Goal: Transaction & Acquisition: Purchase product/service

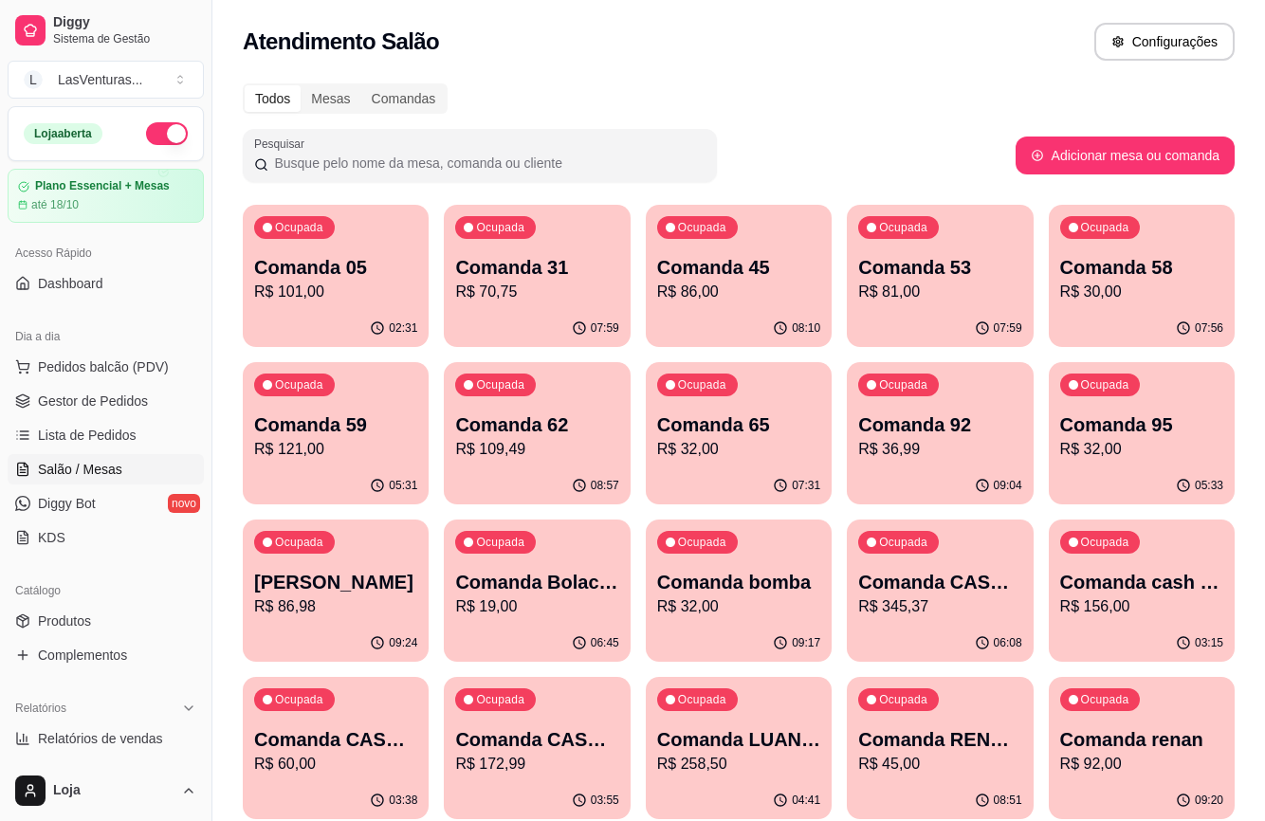
scroll to position [379, 0]
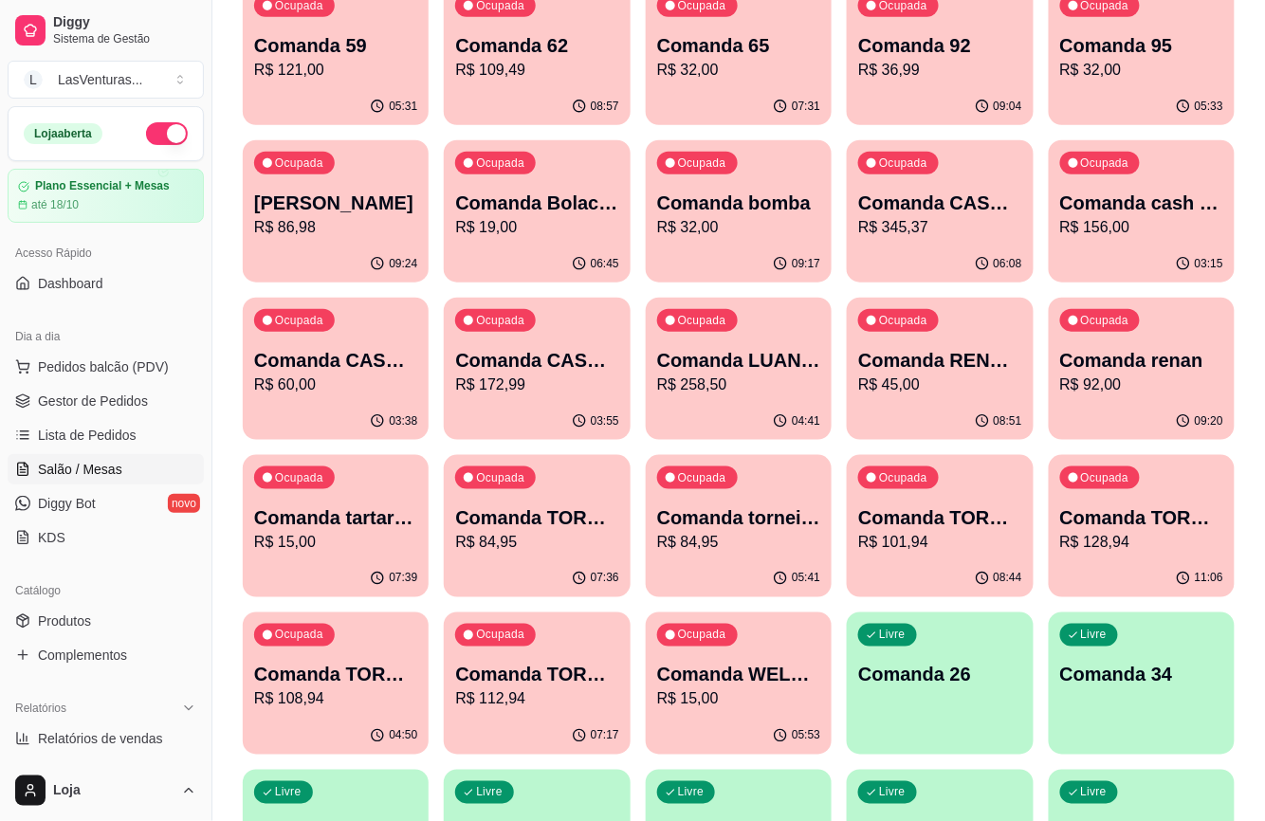
click at [288, 392] on p "R$ 60,00" at bounding box center [335, 385] width 163 height 23
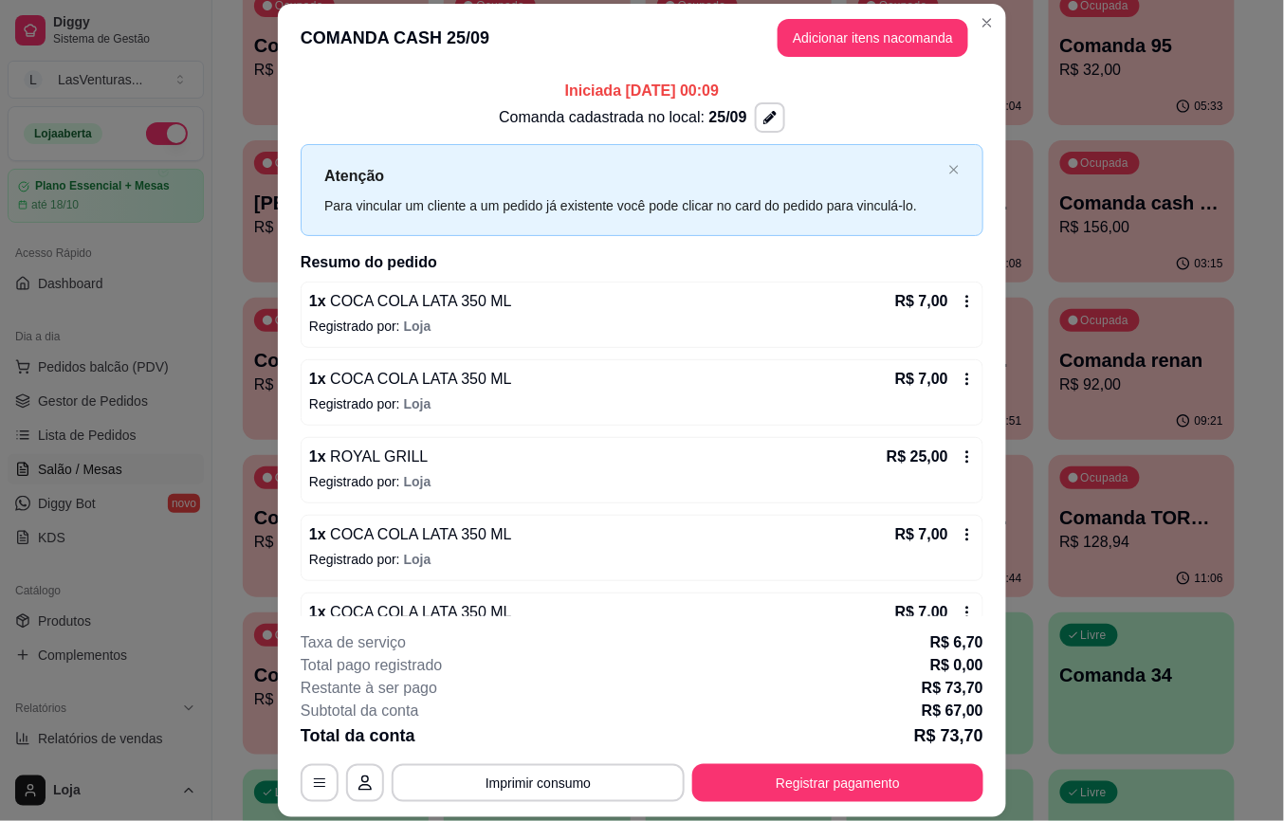
click at [846, 36] on button "Adicionar itens na comanda" at bounding box center [873, 38] width 191 height 38
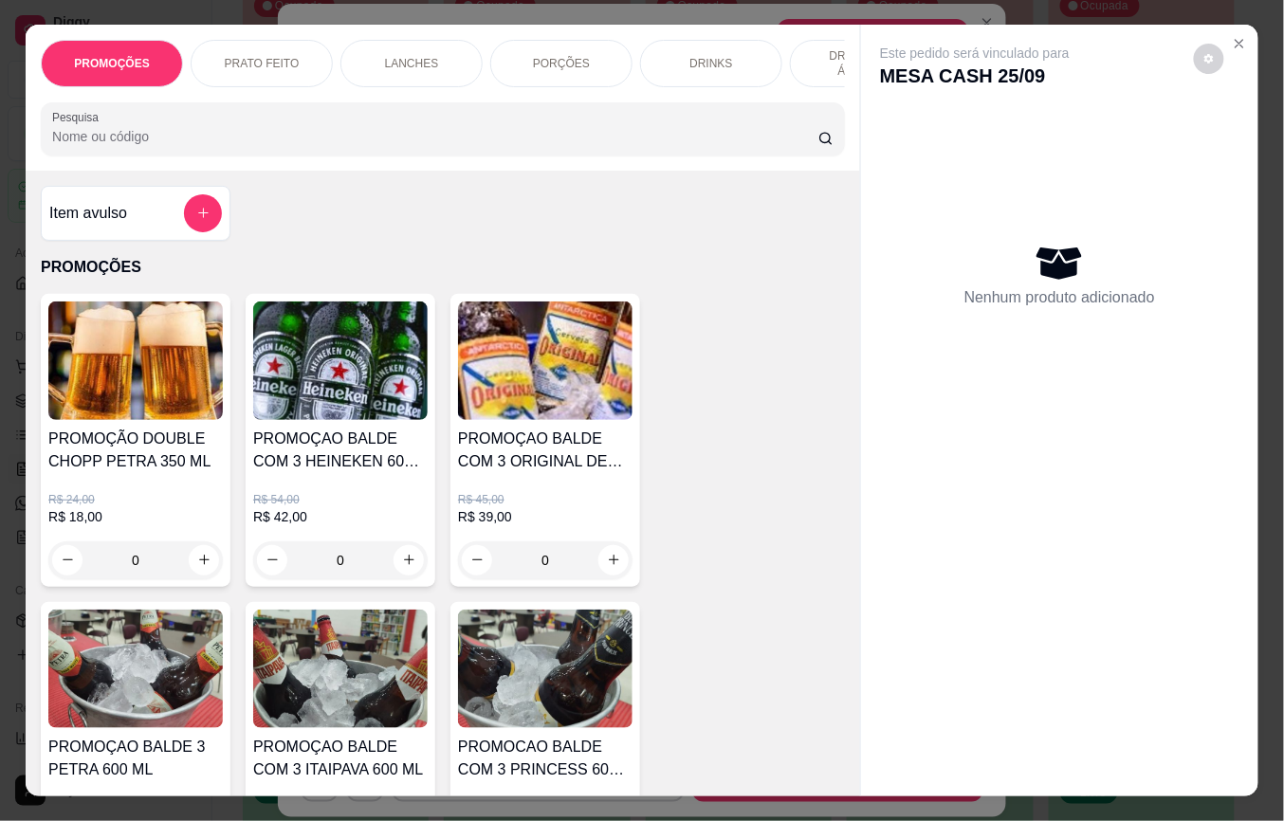
click at [874, 28] on div "Este pedido será vinculado para MESA CASH 25/09 Nenhum produto adicionado" at bounding box center [1059, 396] width 397 height 742
click at [396, 146] on input "Pesquisa" at bounding box center [435, 136] width 766 height 19
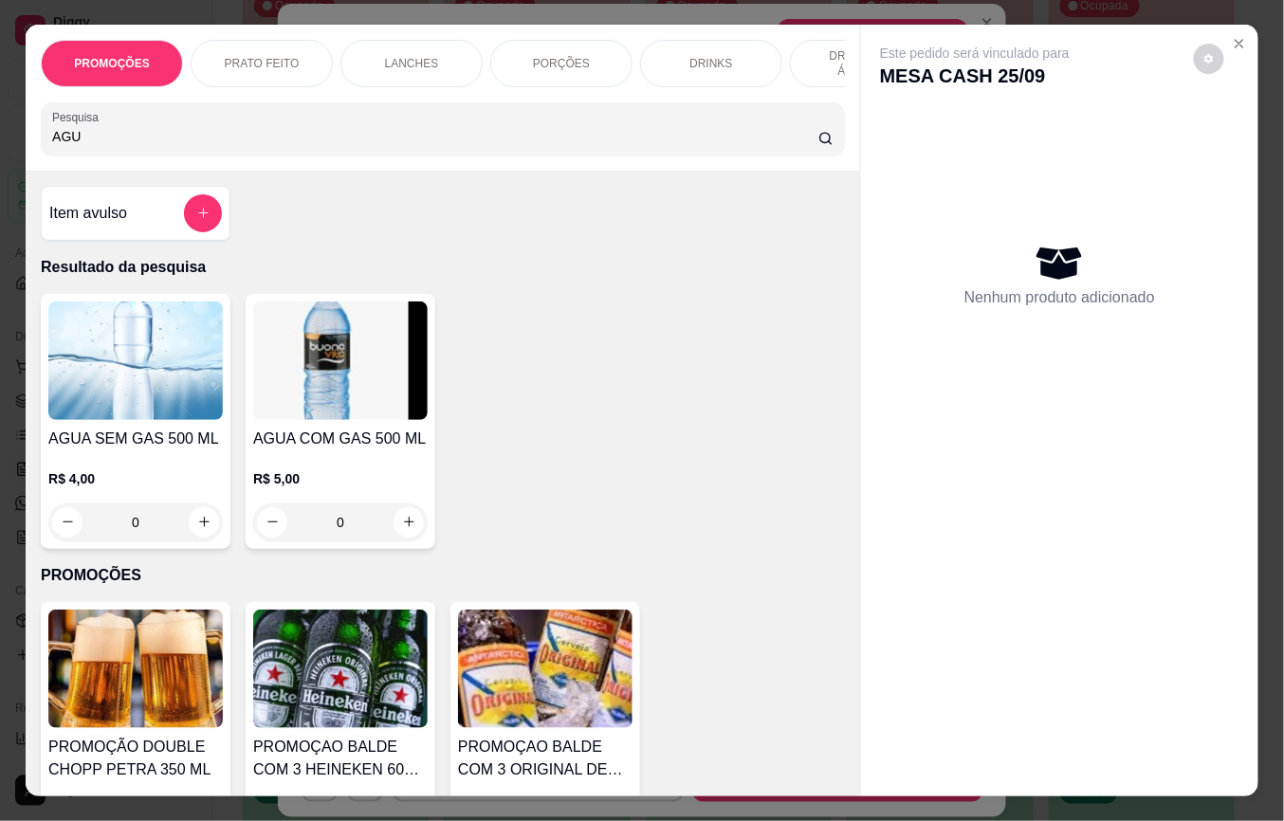
type input "AGU"
click at [199, 538] on button "increase-product-quantity" at bounding box center [204, 522] width 30 height 30
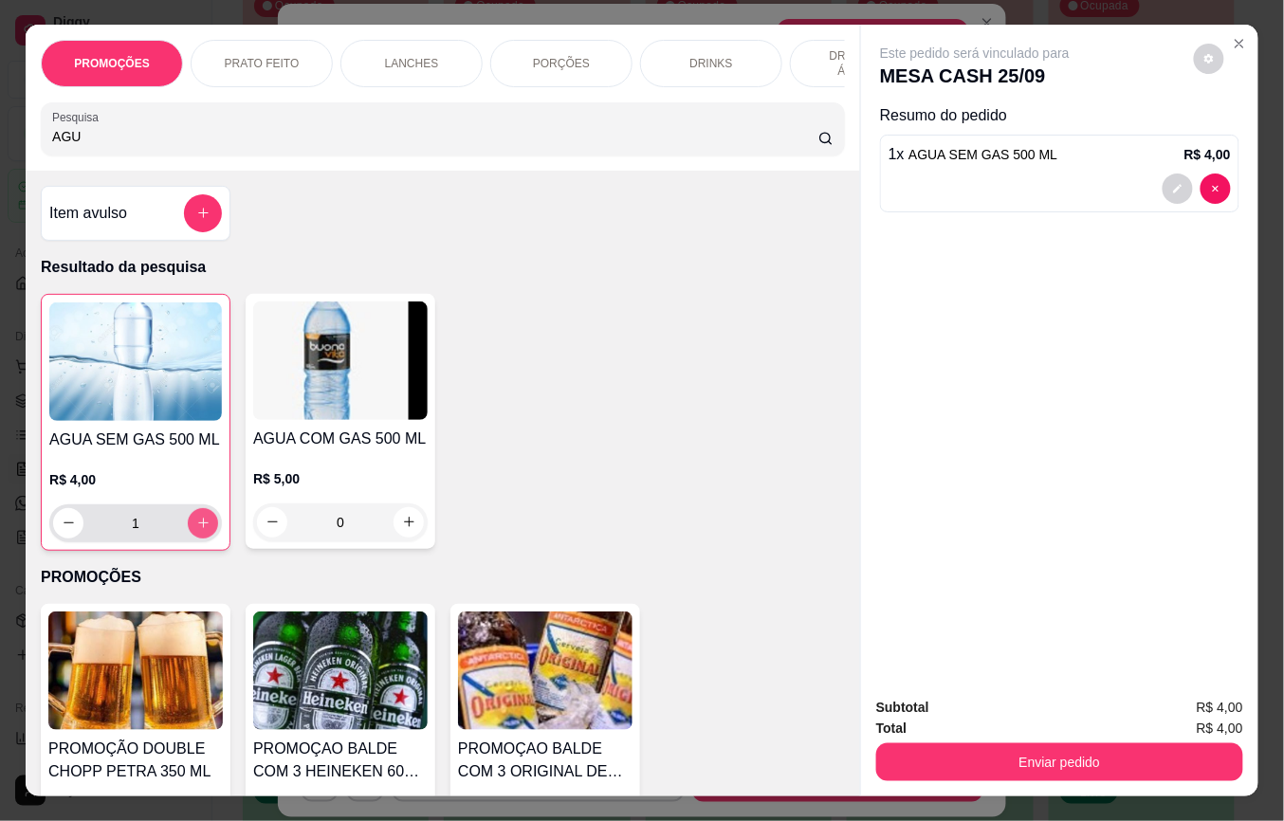
type input "1"
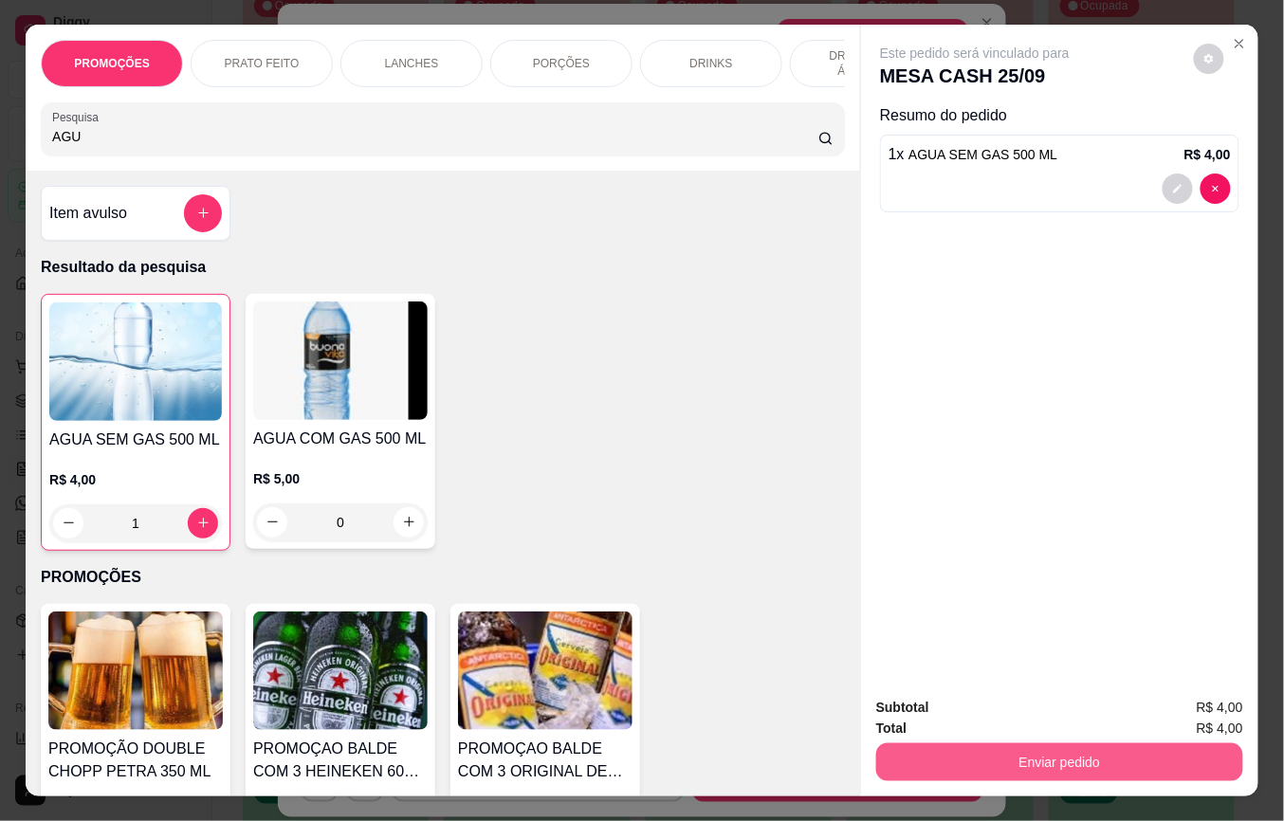
click at [980, 744] on button "Enviar pedido" at bounding box center [1059, 763] width 367 height 38
click at [1168, 700] on button "Enviar pedido" at bounding box center [1192, 708] width 107 height 36
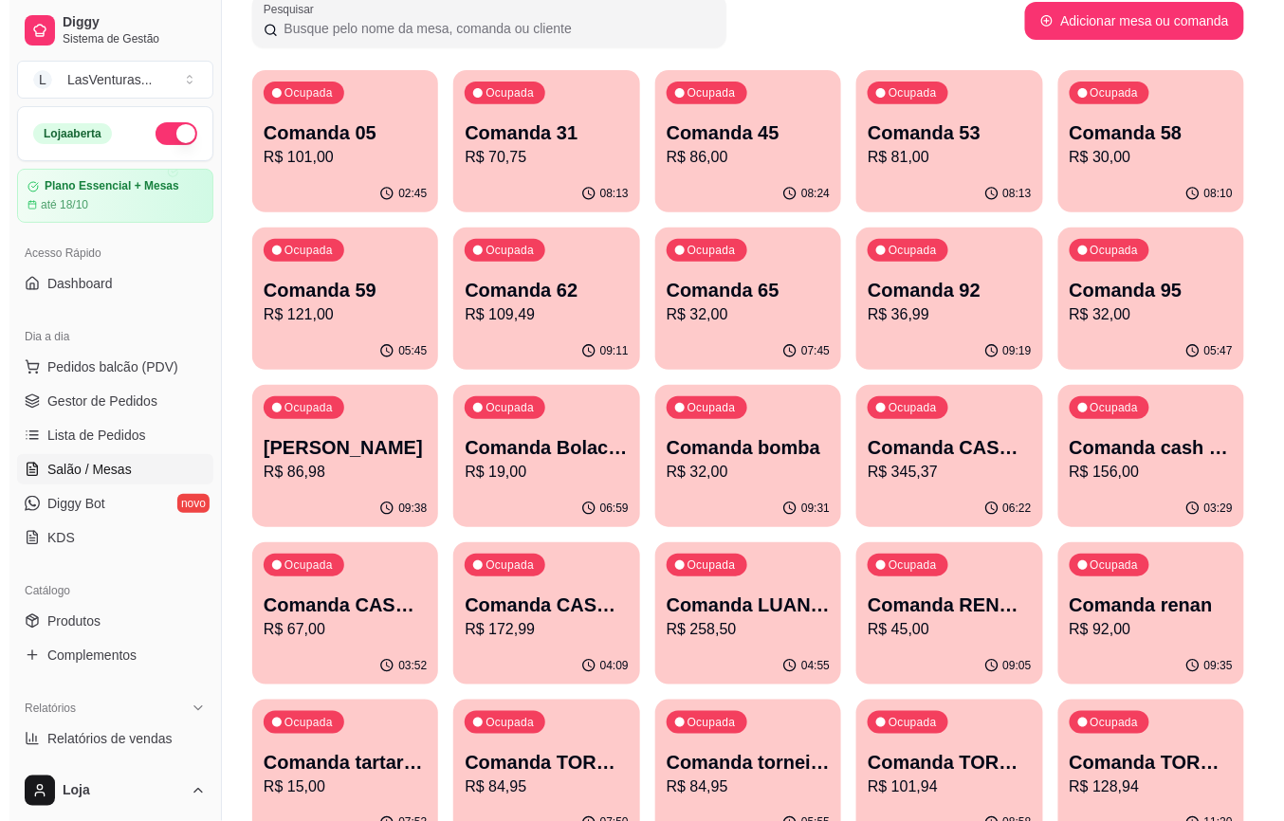
scroll to position [126, 0]
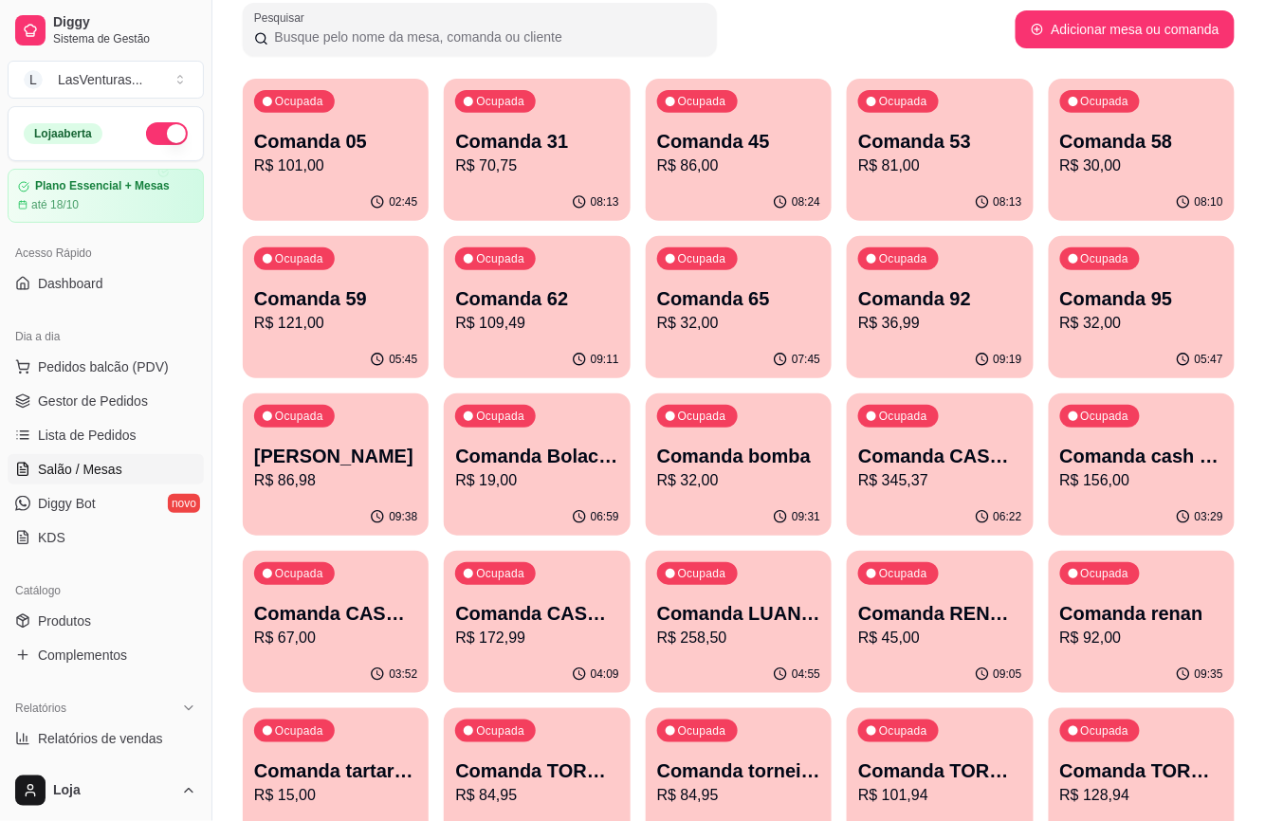
click at [351, 302] on p "Comanda 59" at bounding box center [335, 298] width 163 height 27
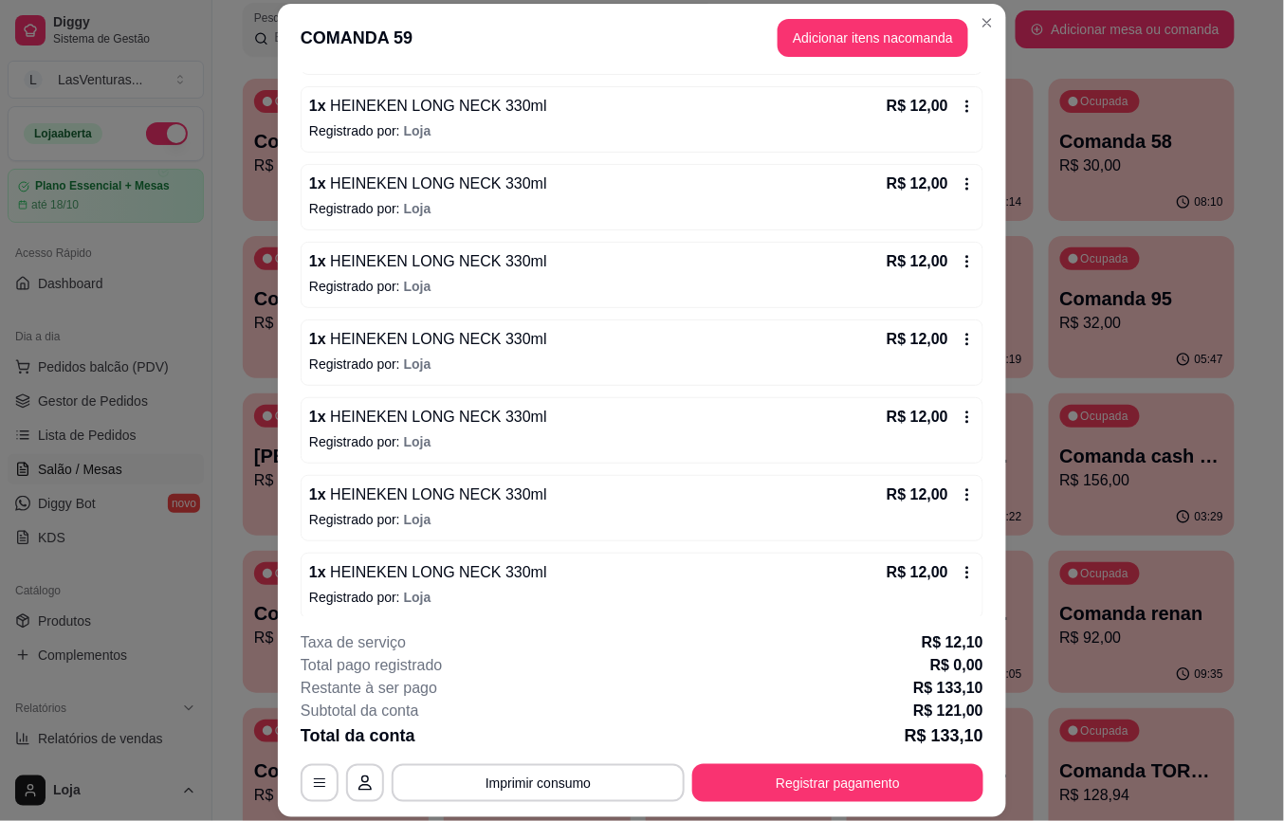
scroll to position [524, 0]
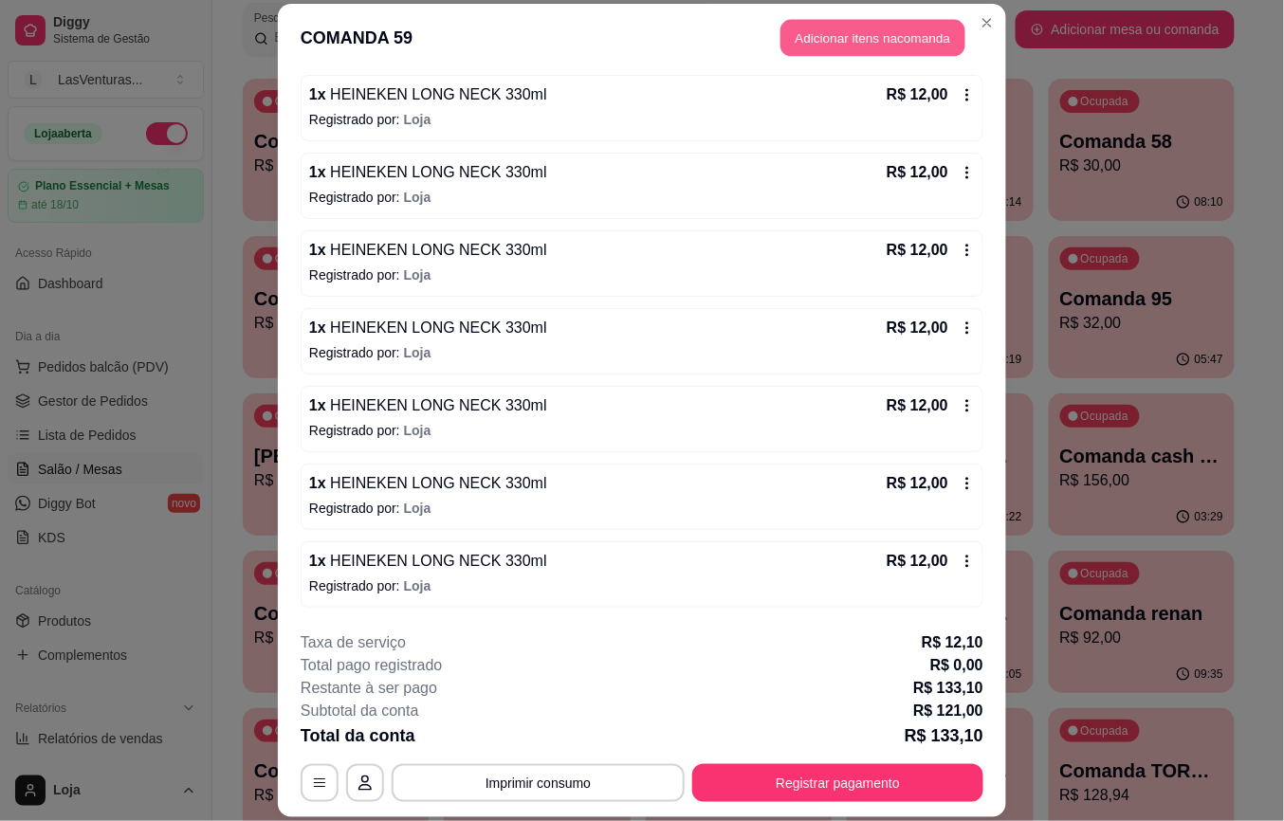
click at [800, 34] on button "Adicionar itens na comanda" at bounding box center [873, 38] width 185 height 37
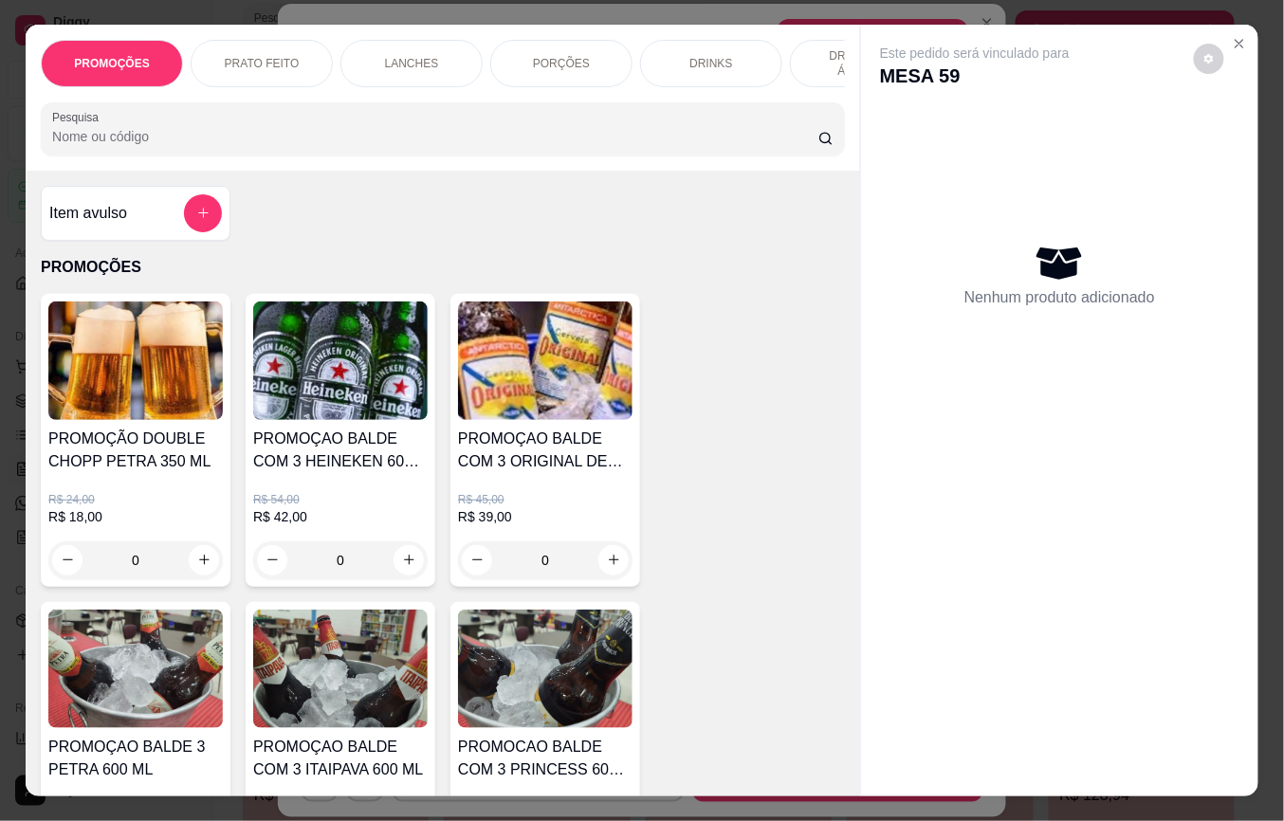
click at [182, 145] on input "Pesquisa" at bounding box center [435, 136] width 766 height 19
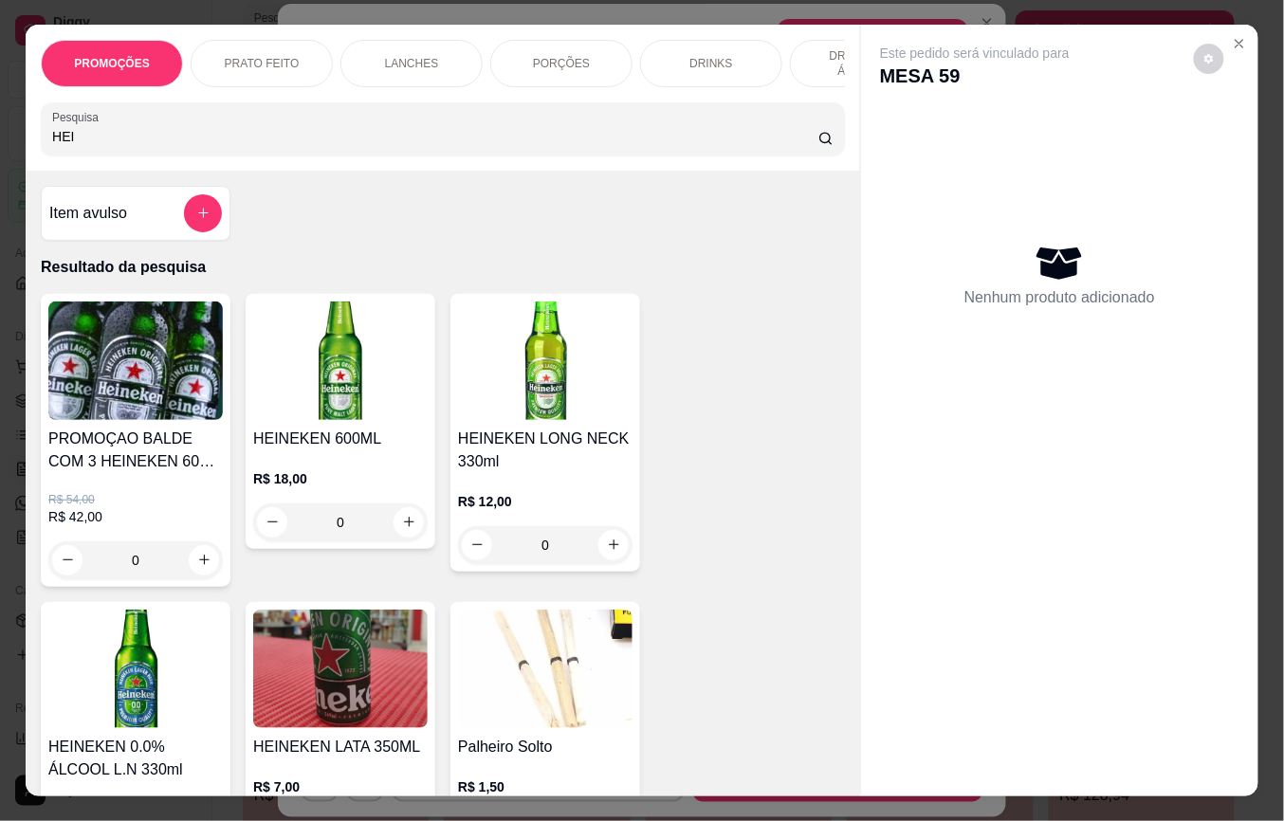
type input "HEI"
click at [554, 406] on img at bounding box center [545, 361] width 175 height 119
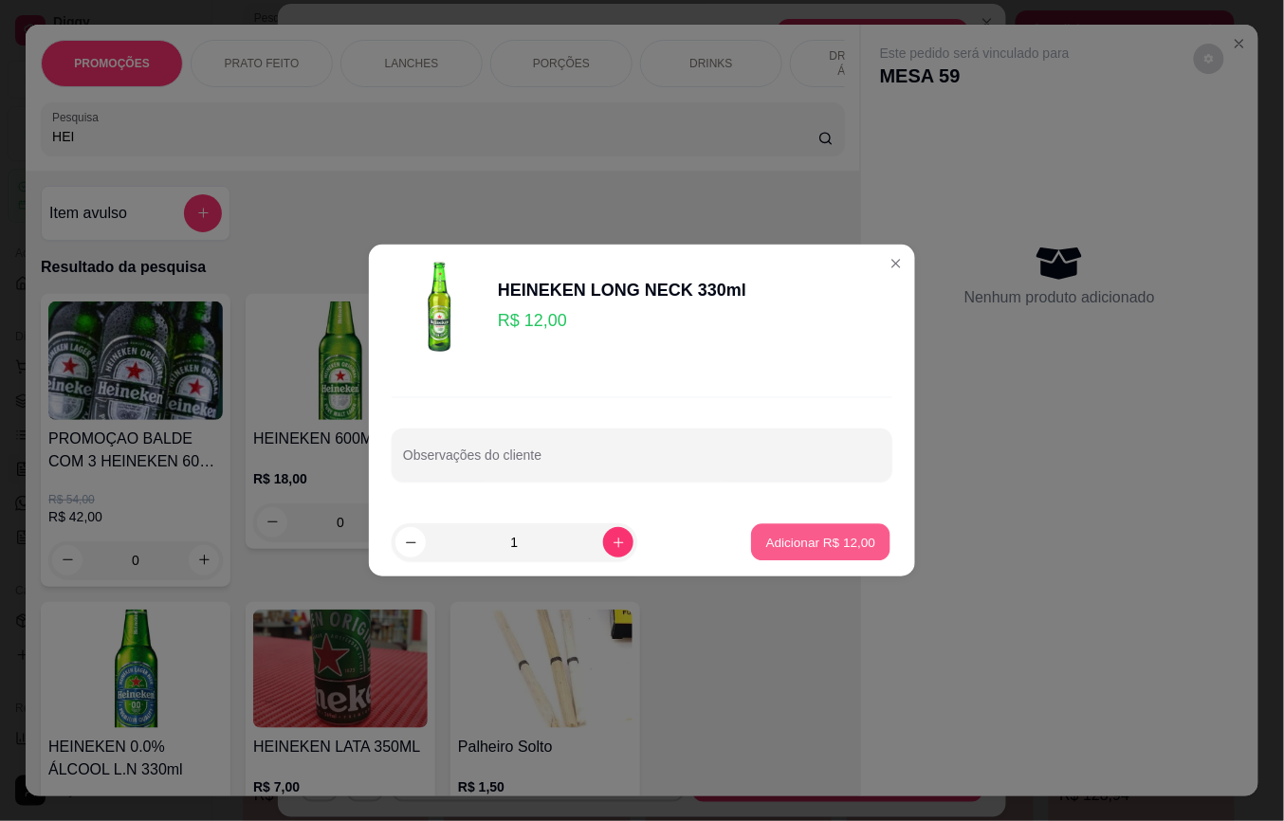
click at [854, 558] on button "Adicionar R$ 12,00" at bounding box center [820, 542] width 139 height 37
type input "1"
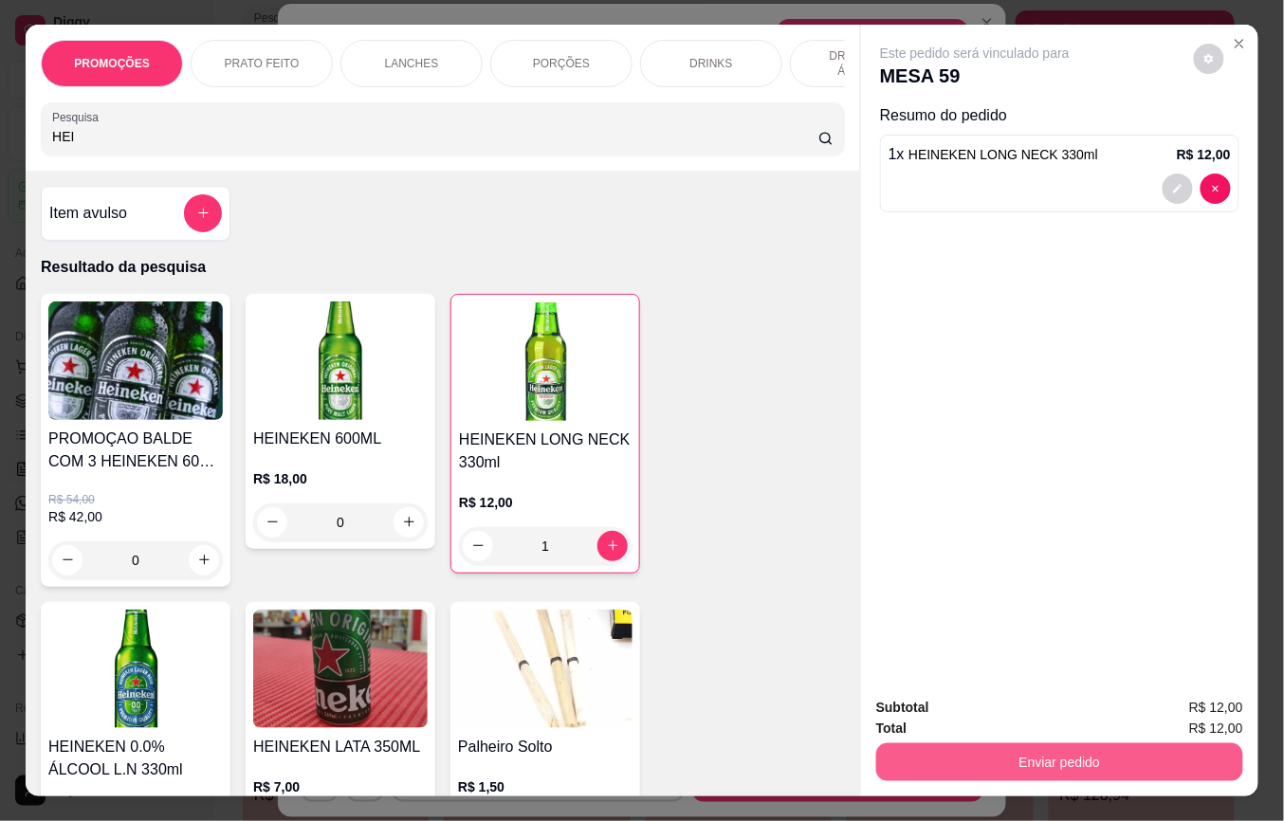
click at [988, 745] on button "Enviar pedido" at bounding box center [1059, 763] width 367 height 38
click at [1188, 691] on button "Enviar pedido" at bounding box center [1192, 707] width 104 height 35
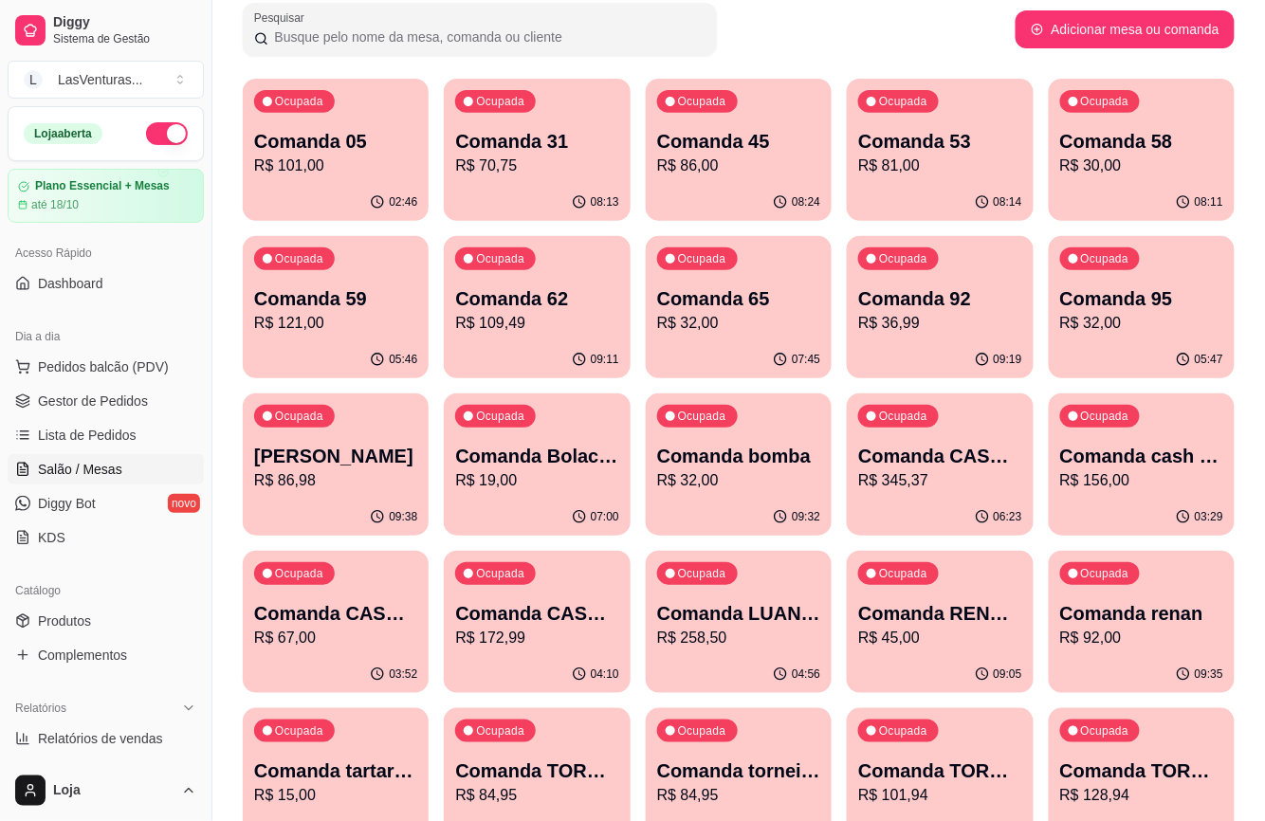
click at [579, 156] on p "R$ 70,75" at bounding box center [536, 166] width 163 height 23
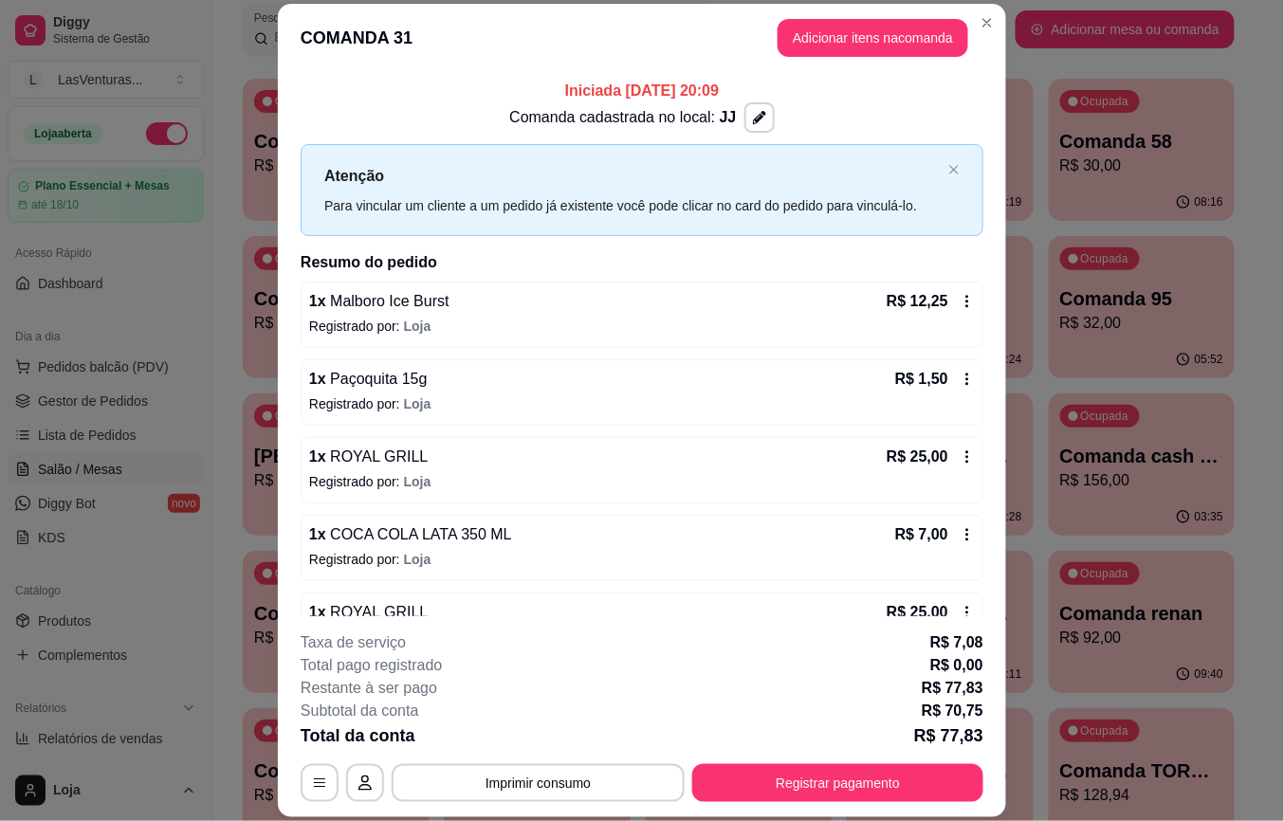
click at [806, 34] on button "Adicionar itens na comanda" at bounding box center [873, 38] width 191 height 38
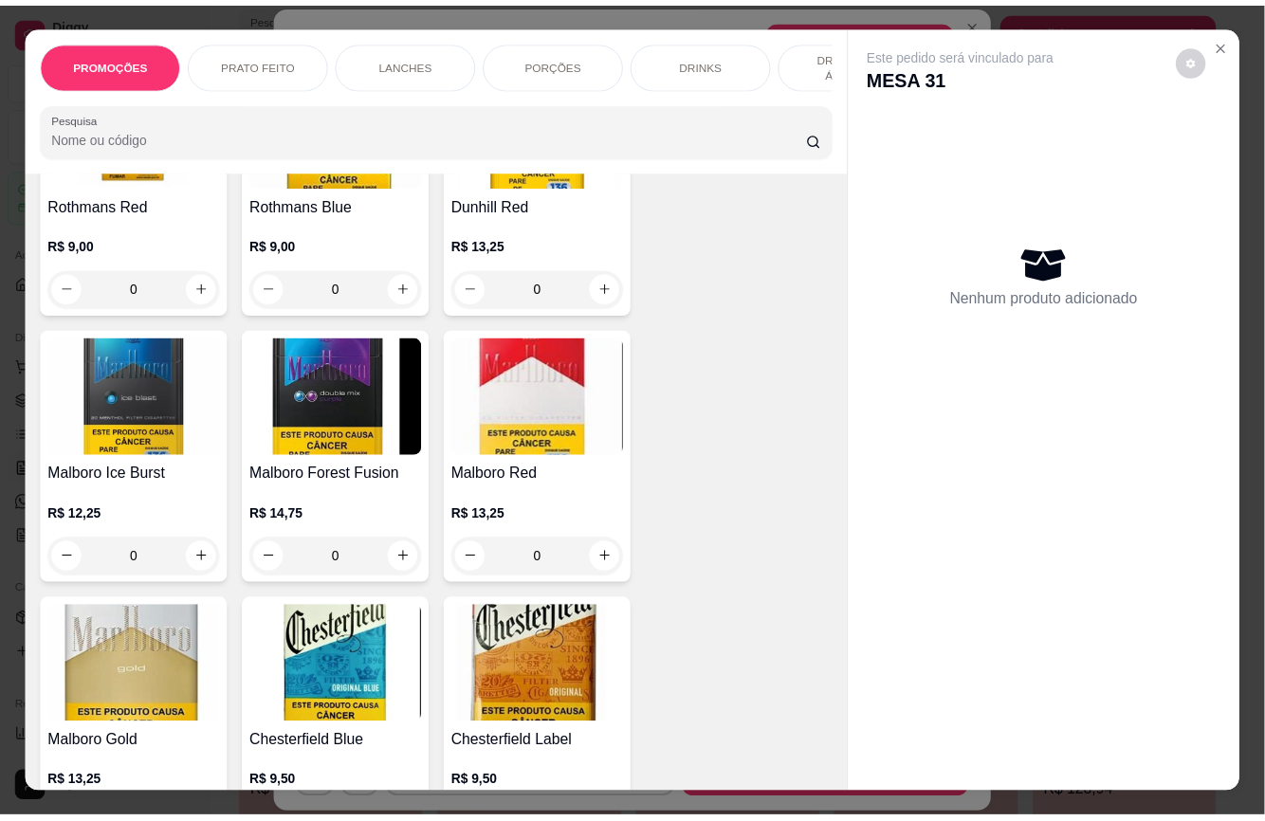
scroll to position [23993, 0]
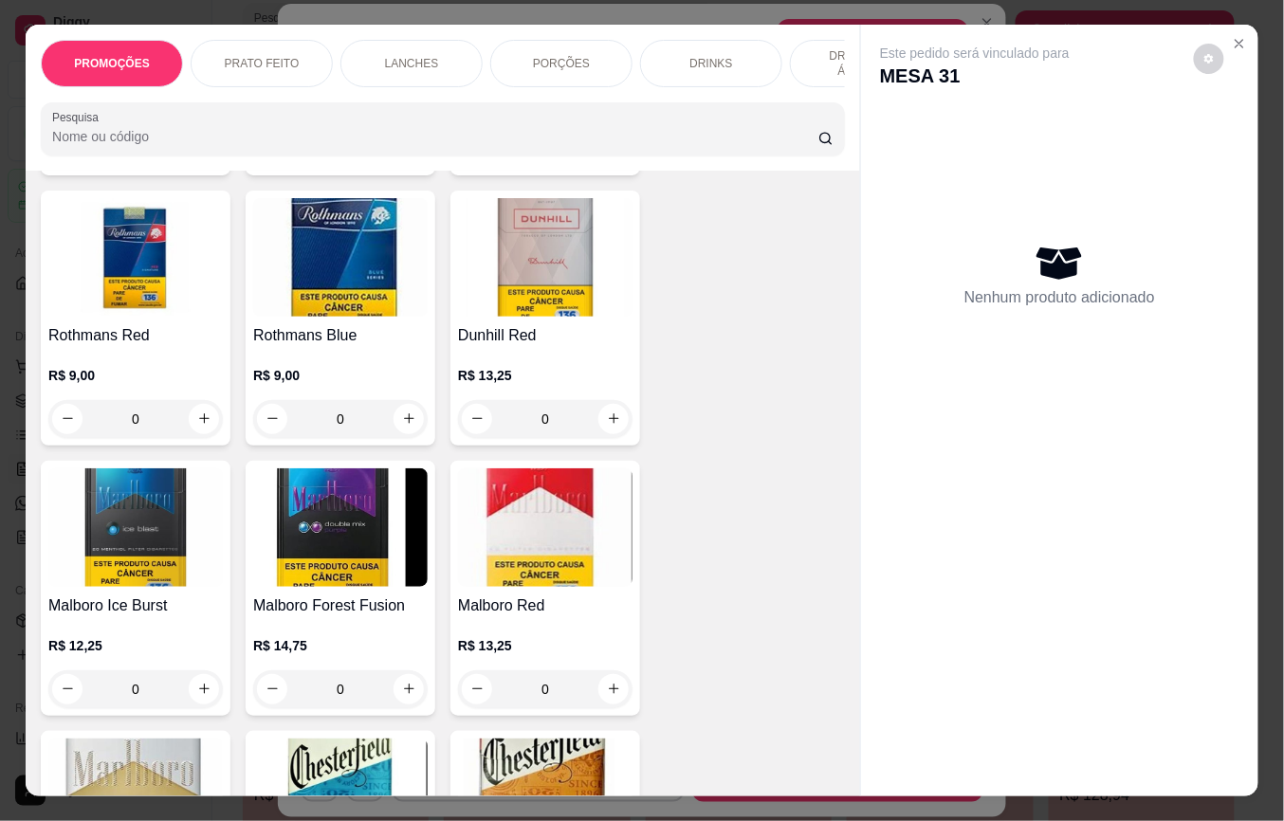
click at [183, 739] on img at bounding box center [135, 798] width 175 height 119
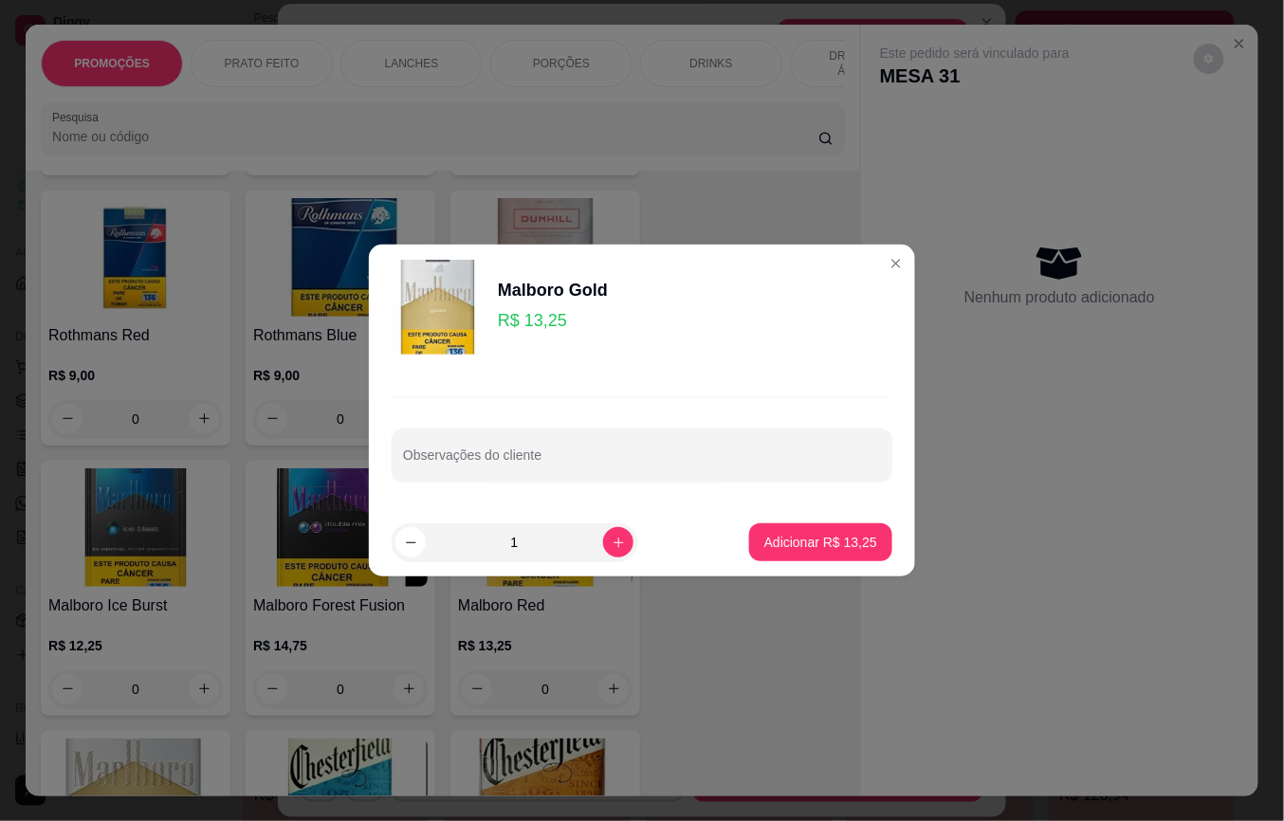
click at [786, 559] on button "Adicionar R$ 13,25" at bounding box center [820, 543] width 143 height 38
type input "1"
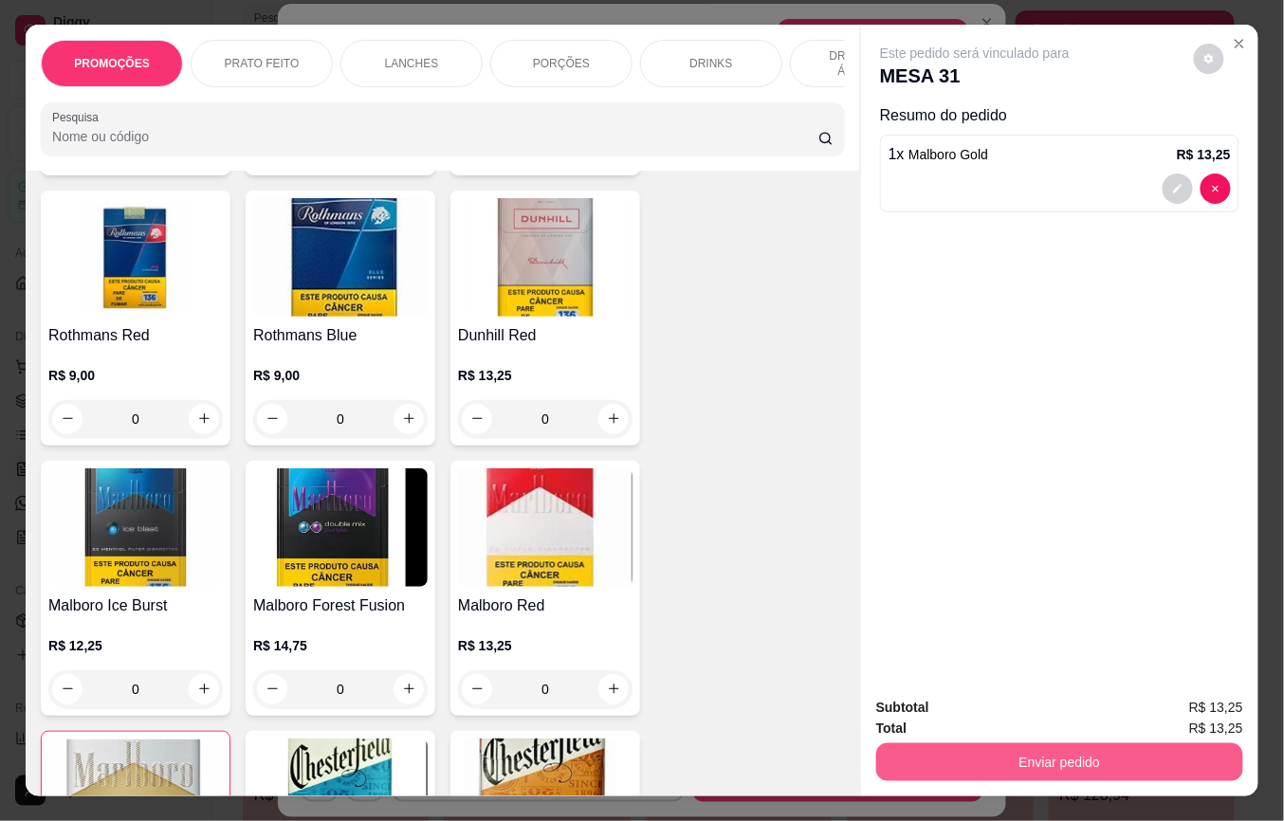
click at [1024, 745] on button "Enviar pedido" at bounding box center [1059, 763] width 367 height 38
click at [1186, 700] on button "Enviar pedido" at bounding box center [1192, 707] width 104 height 35
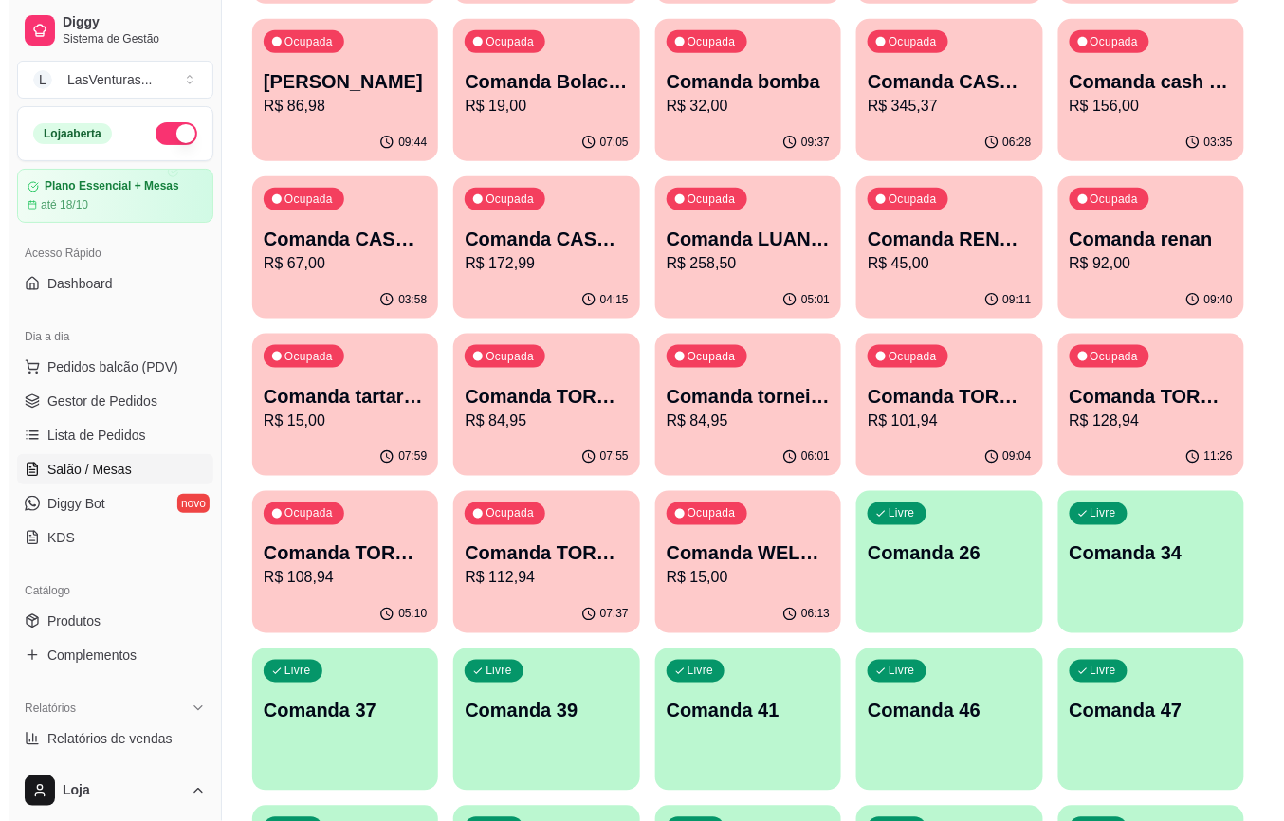
scroll to position [506, 0]
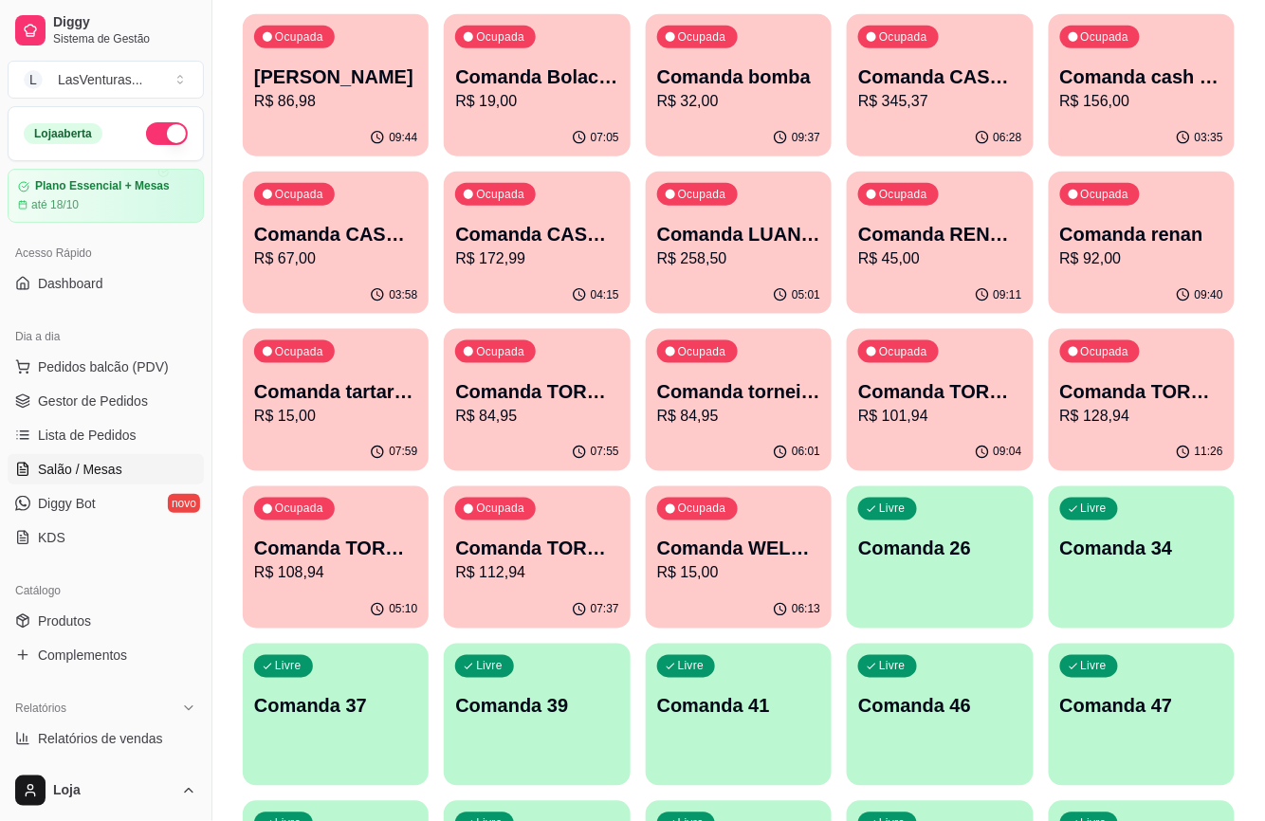
click at [350, 267] on p "R$ 67,00" at bounding box center [335, 259] width 163 height 23
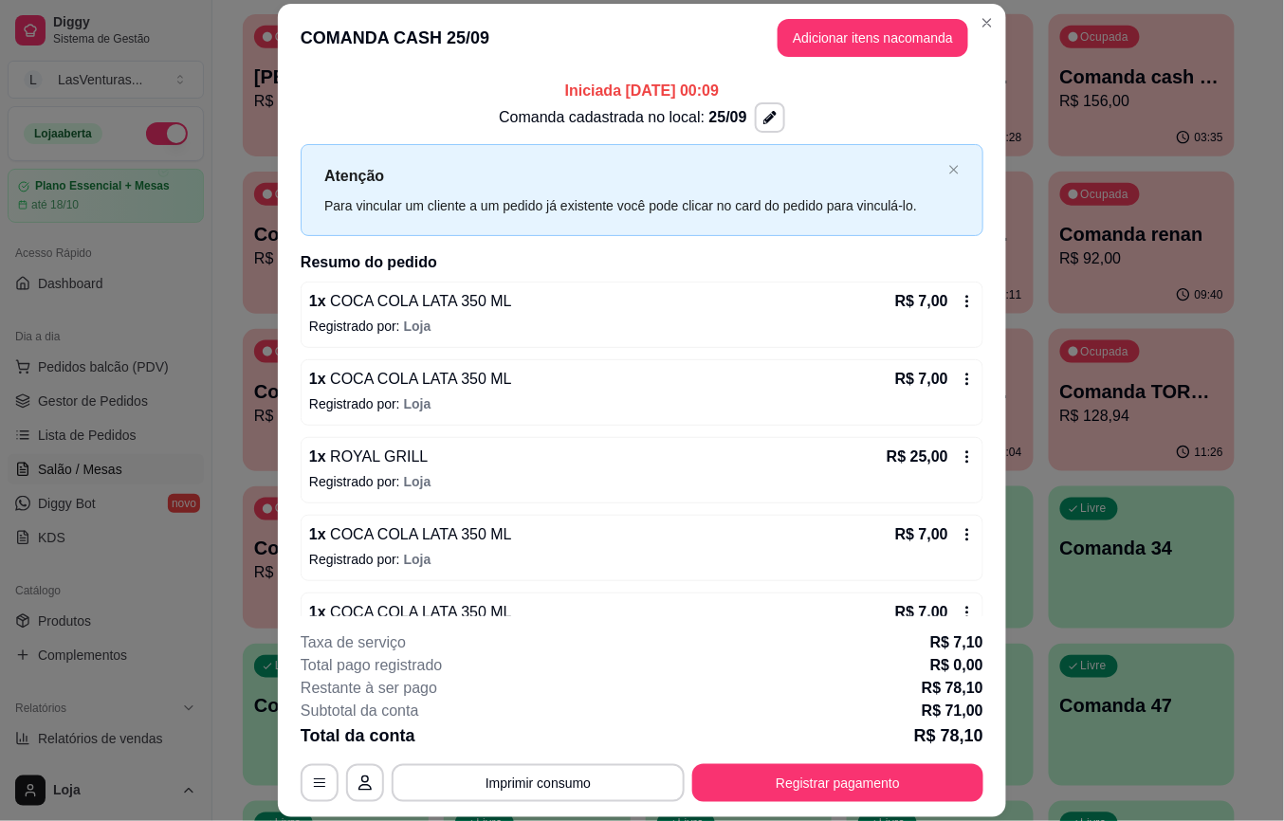
click at [846, 69] on header "COMANDA CASH 25/09 Adicionar itens na comanda" at bounding box center [642, 38] width 728 height 68
click at [848, 49] on button "Adicionar itens na comanda" at bounding box center [873, 38] width 185 height 37
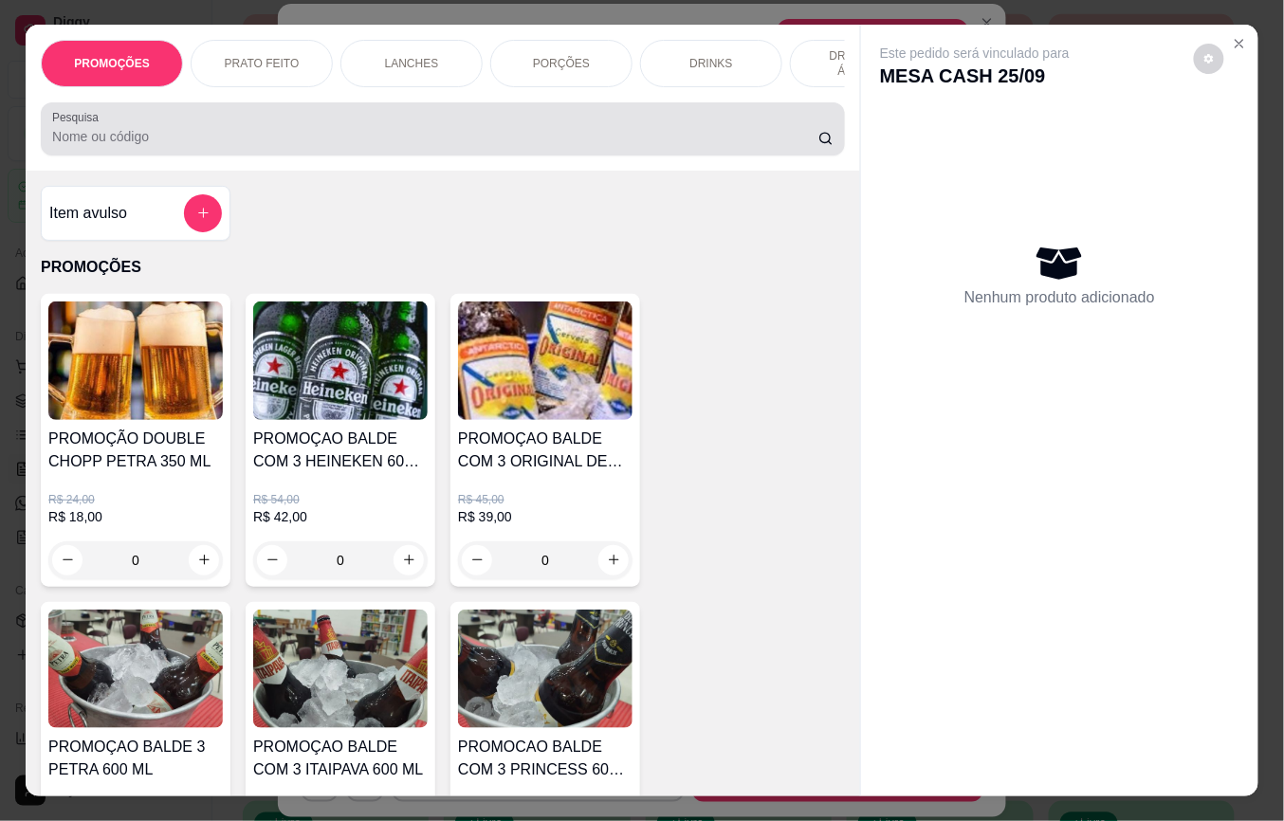
click at [346, 126] on div at bounding box center [443, 129] width 782 height 38
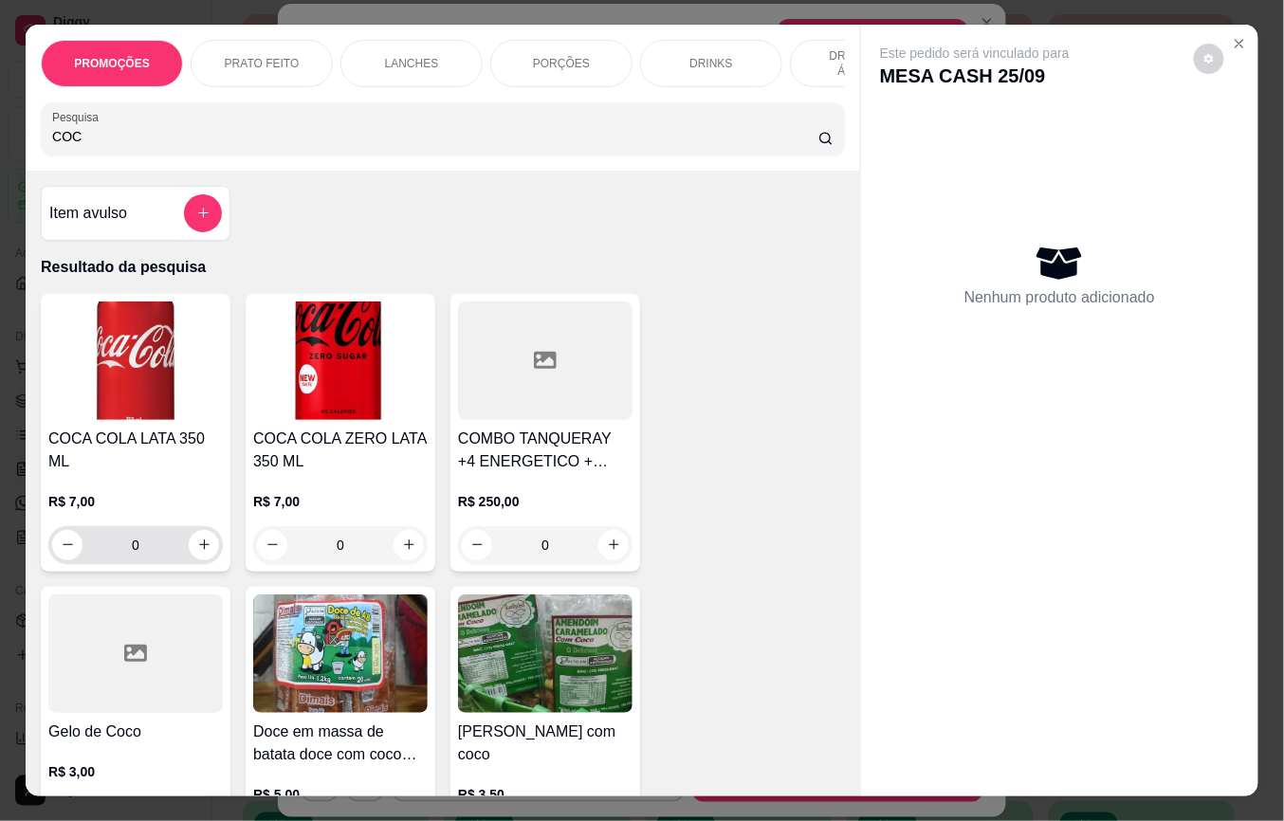
type input "COC"
drag, startPoint x: 171, startPoint y: 531, endPoint x: 186, endPoint y: 543, distance: 19.6
click at [172, 531] on input "0" at bounding box center [136, 545] width 106 height 38
click at [189, 543] on button "increase-product-quantity" at bounding box center [204, 545] width 30 height 30
type input "1"
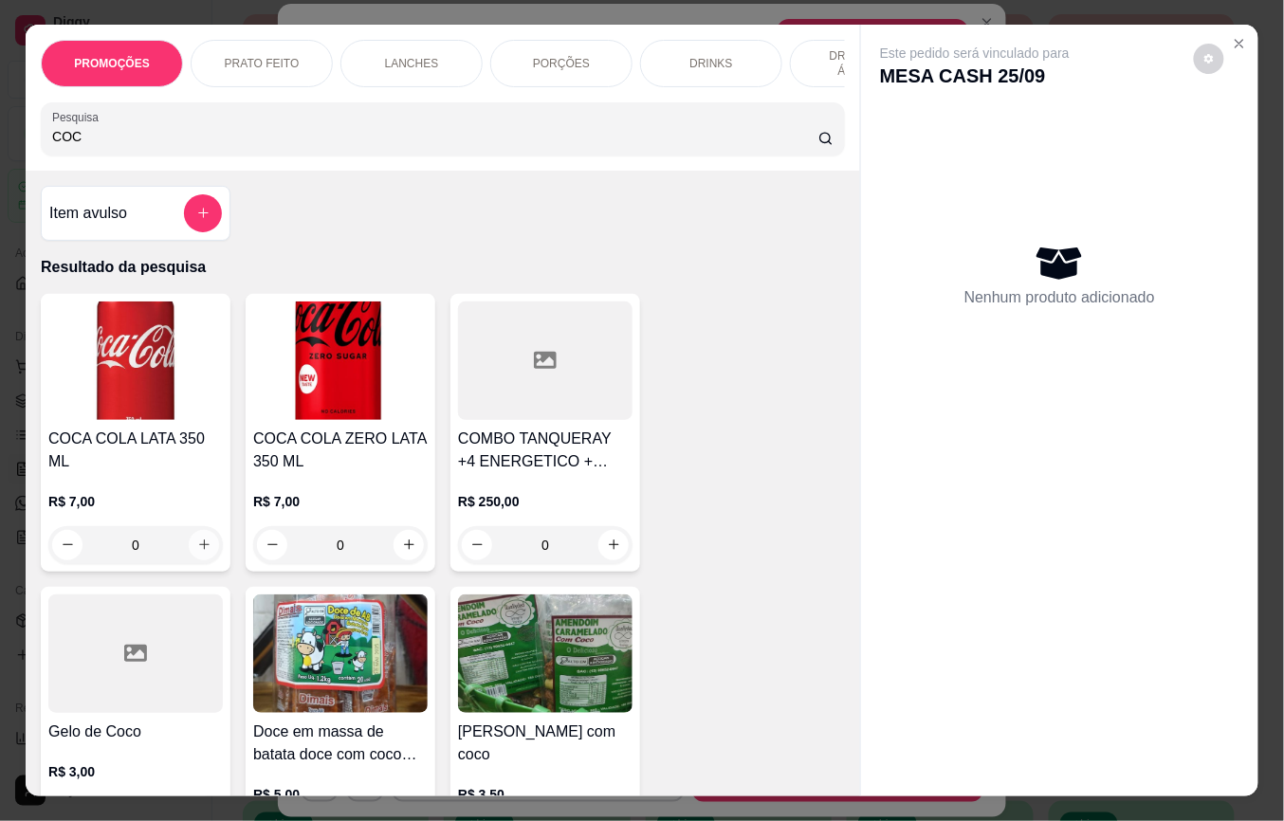
type input "1"
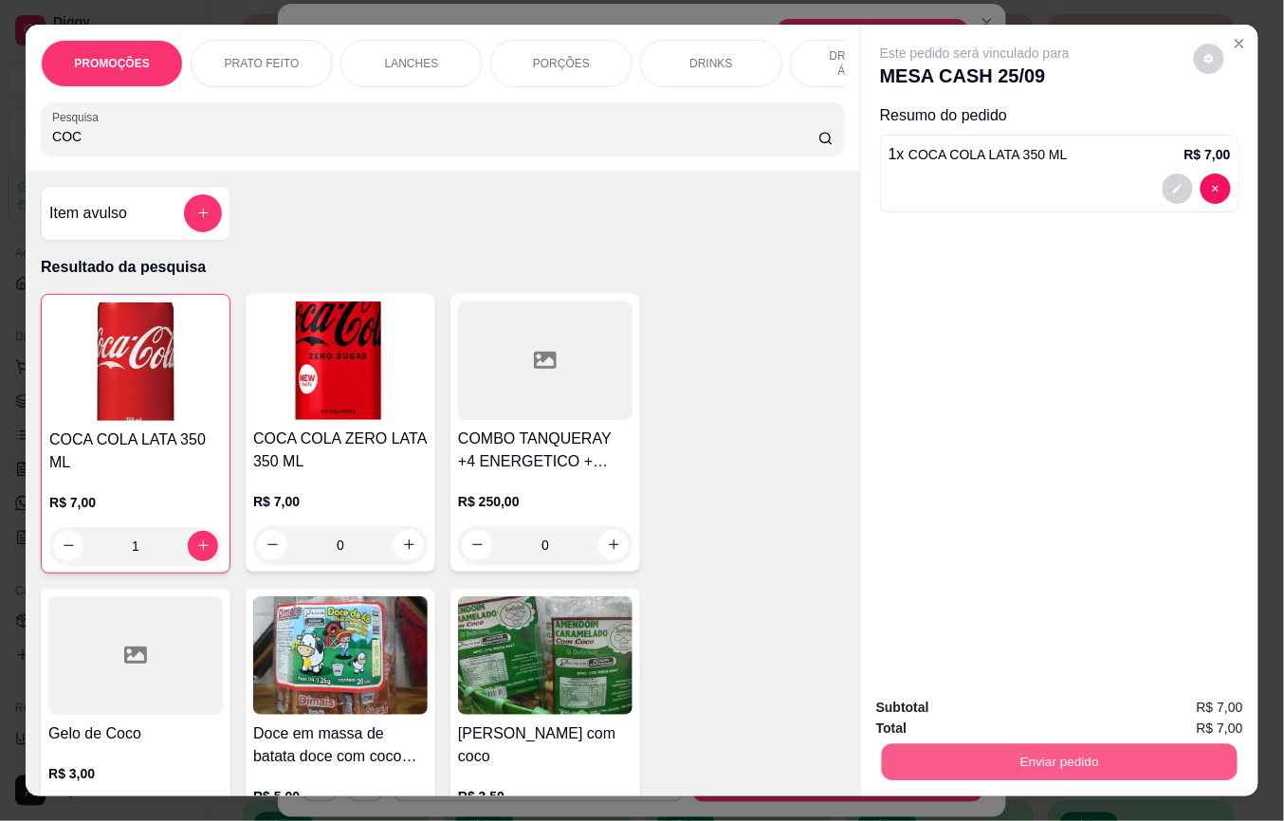
click at [1094, 745] on button "Enviar pedido" at bounding box center [1060, 763] width 356 height 37
click at [1185, 702] on button "Enviar pedido" at bounding box center [1192, 708] width 107 height 36
